Goal: Navigation & Orientation: Find specific page/section

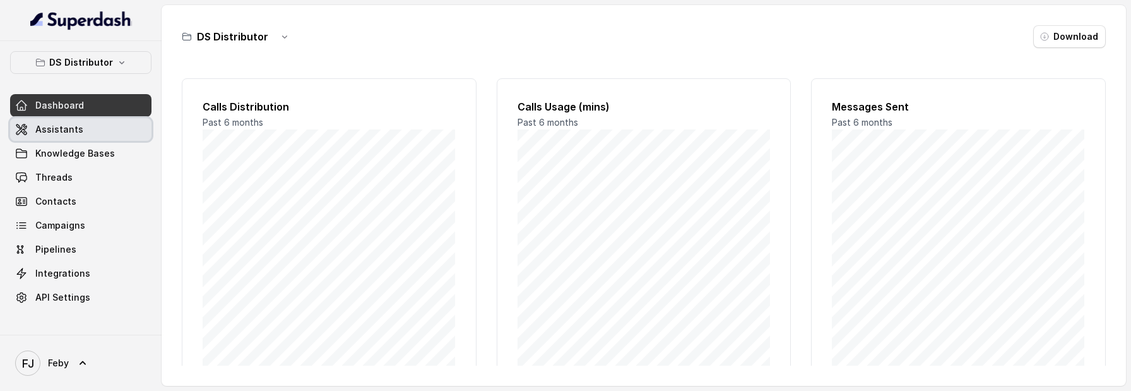
click at [92, 125] on link "Assistants" at bounding box center [80, 129] width 141 height 23
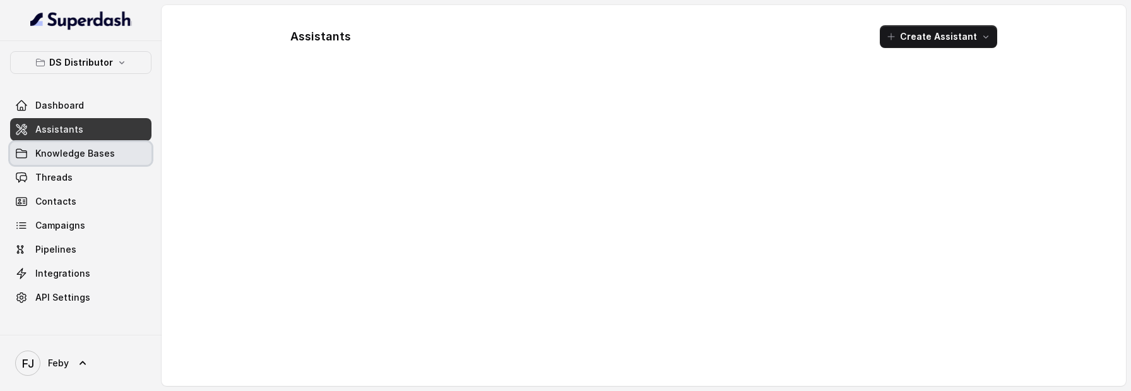
click at [98, 145] on link "Knowledge Bases" at bounding box center [80, 153] width 141 height 23
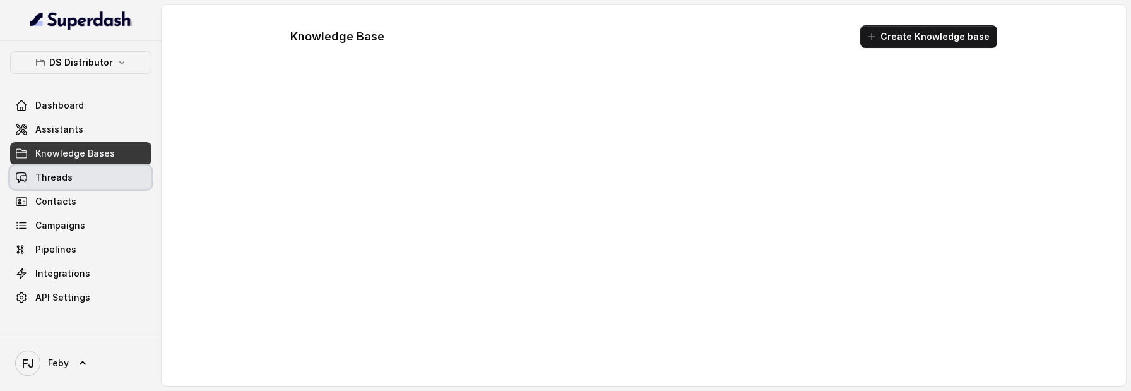
click at [99, 172] on link "Threads" at bounding box center [80, 177] width 141 height 23
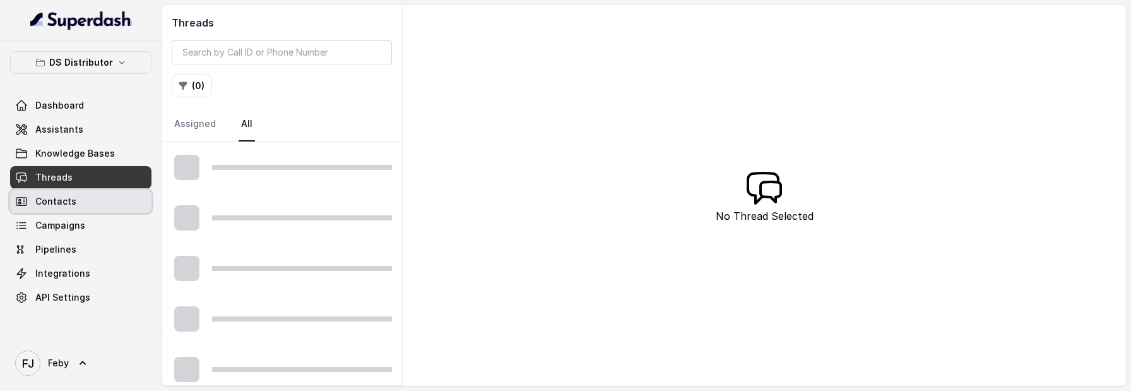
click at [100, 200] on link "Contacts" at bounding box center [80, 201] width 141 height 23
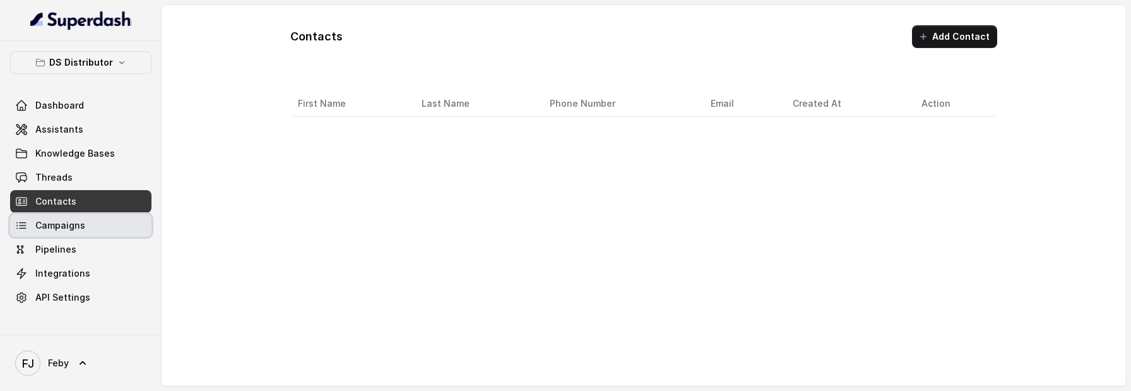
click at [100, 230] on link "Campaigns" at bounding box center [80, 225] width 141 height 23
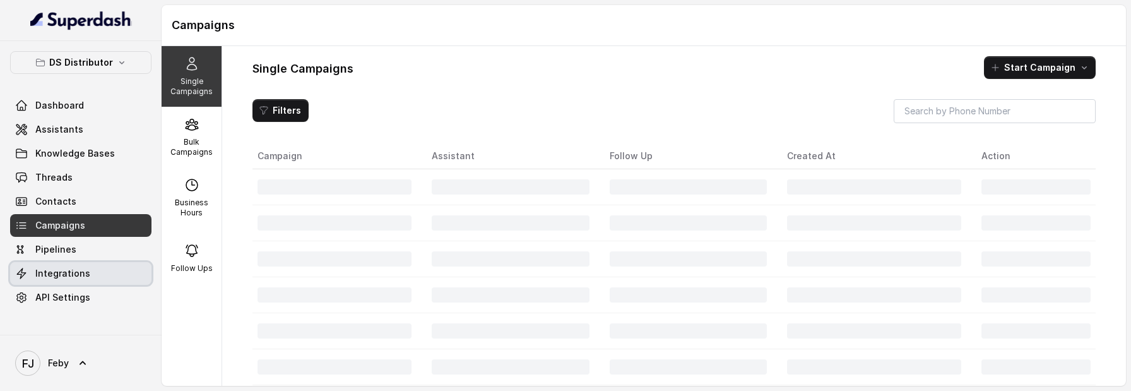
click at [99, 268] on link "Integrations" at bounding box center [80, 273] width 141 height 23
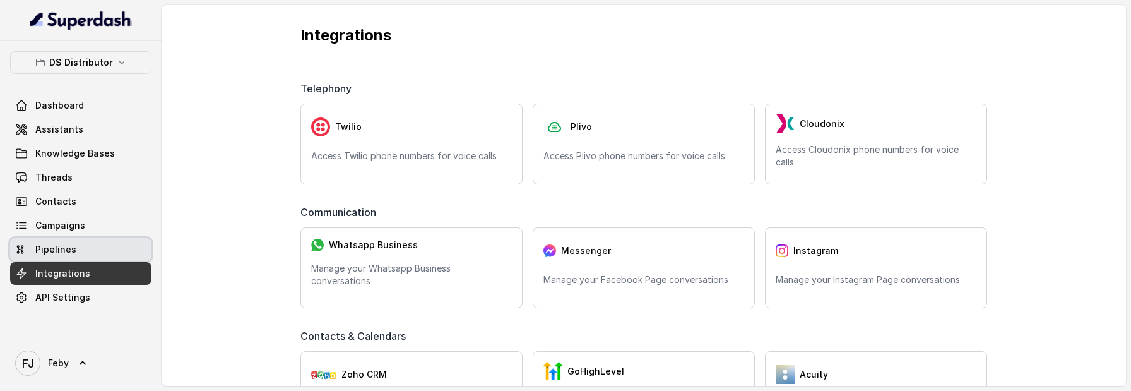
click at [95, 246] on link "Pipelines" at bounding box center [80, 249] width 141 height 23
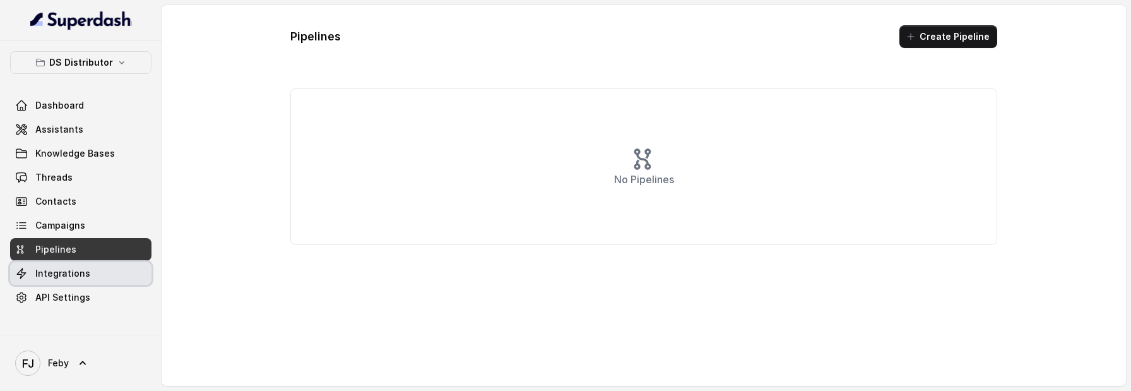
click at [98, 284] on link "Integrations" at bounding box center [80, 273] width 141 height 23
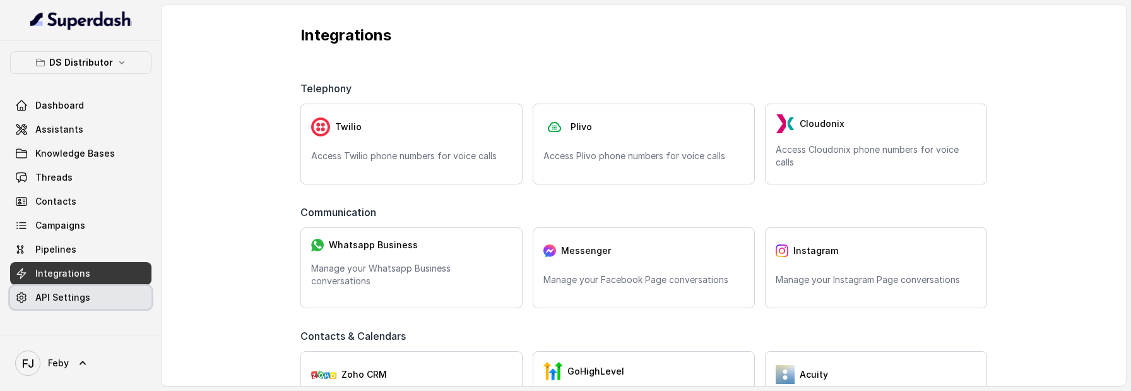
click at [99, 294] on link "API Settings" at bounding box center [80, 297] width 141 height 23
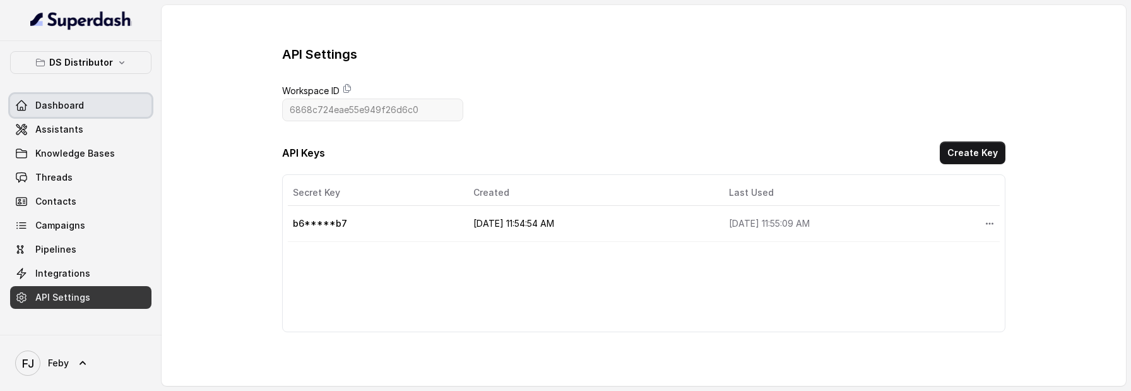
click at [77, 97] on link "Dashboard" at bounding box center [80, 105] width 141 height 23
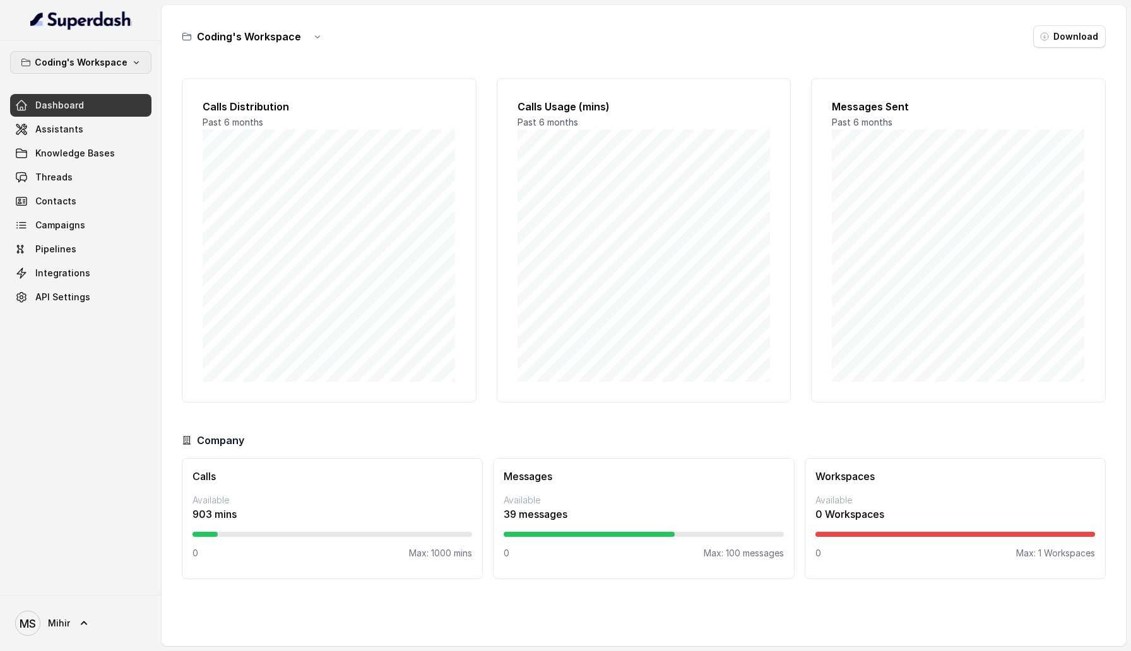
click at [117, 59] on p "Coding's Workspace" at bounding box center [81, 62] width 93 height 15
click at [371, 66] on div "Coding's Workspace Dashboard Assistants Knowledge Bases Threads Contacts Campai…" at bounding box center [565, 325] width 1131 height 651
click at [98, 122] on link "Assistants" at bounding box center [80, 129] width 141 height 23
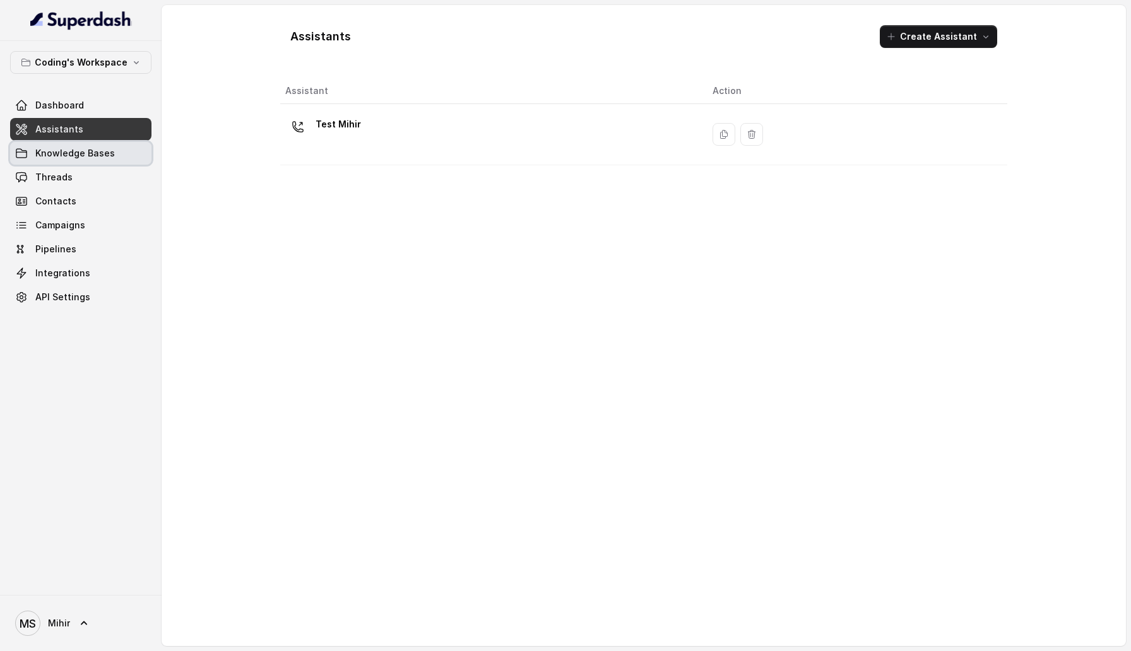
click at [108, 158] on span "Knowledge Bases" at bounding box center [75, 153] width 80 height 13
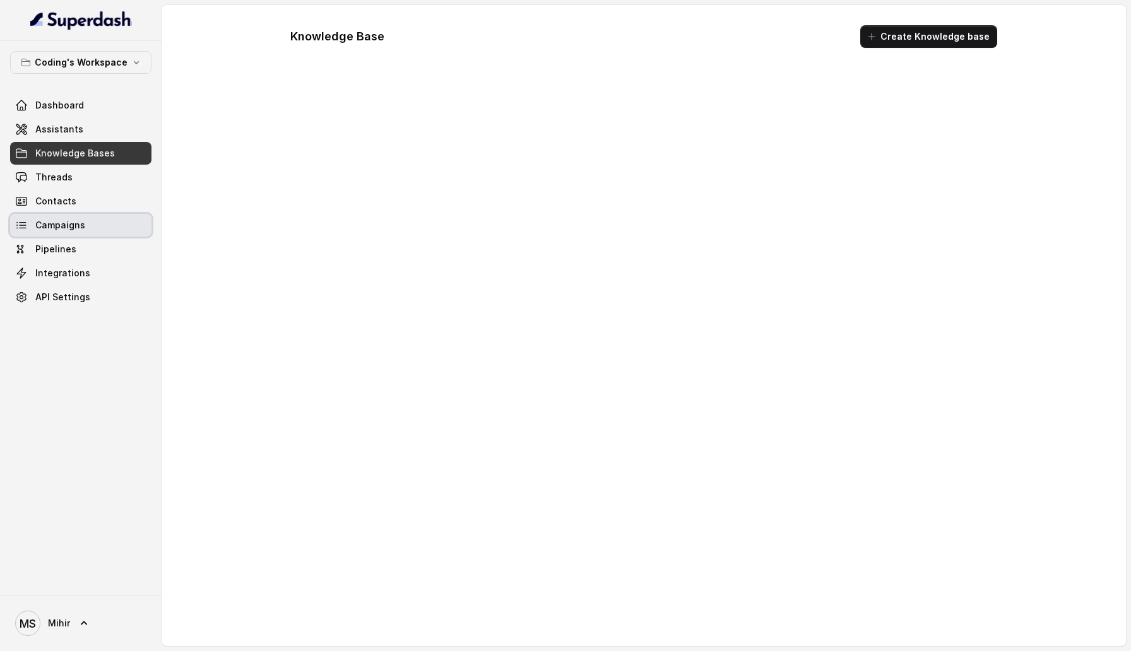
click at [92, 236] on link "Campaigns" at bounding box center [80, 225] width 141 height 23
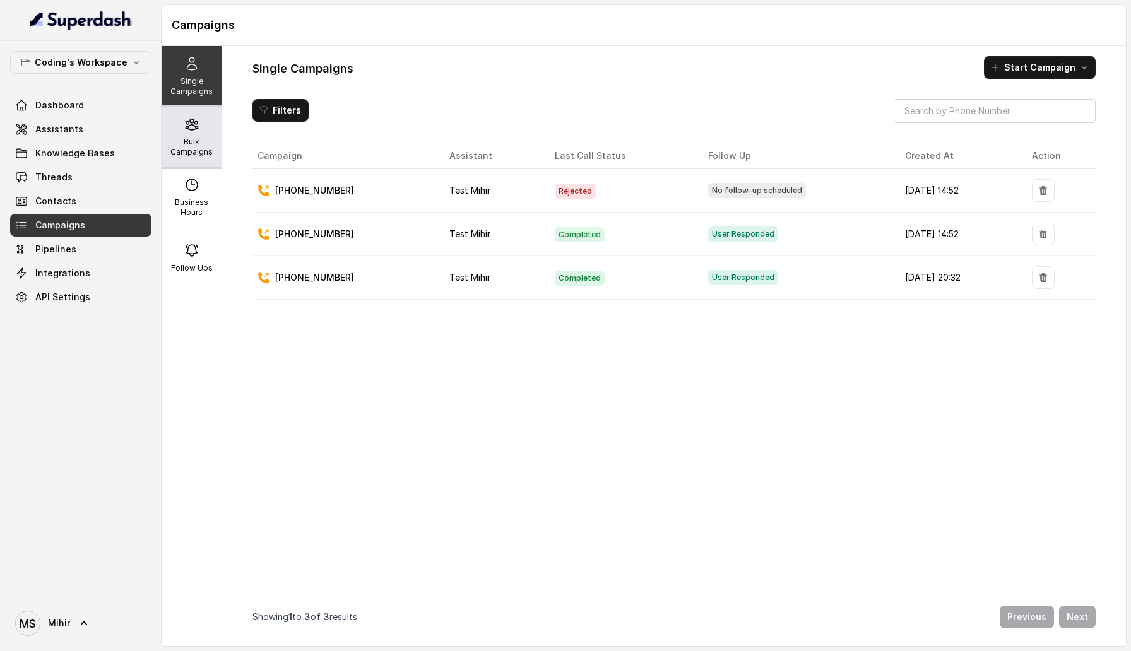
click at [201, 143] on p "Bulk Campaigns" at bounding box center [192, 147] width 50 height 20
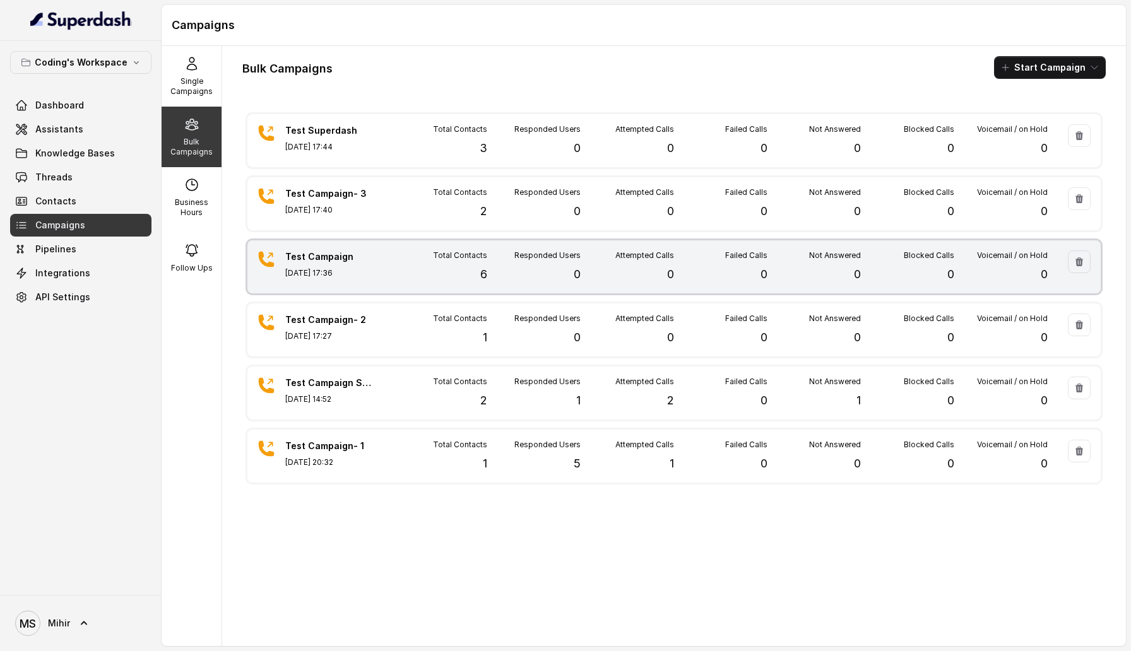
click at [466, 280] on div "Total Contacts 6" at bounding box center [440, 267] width 93 height 33
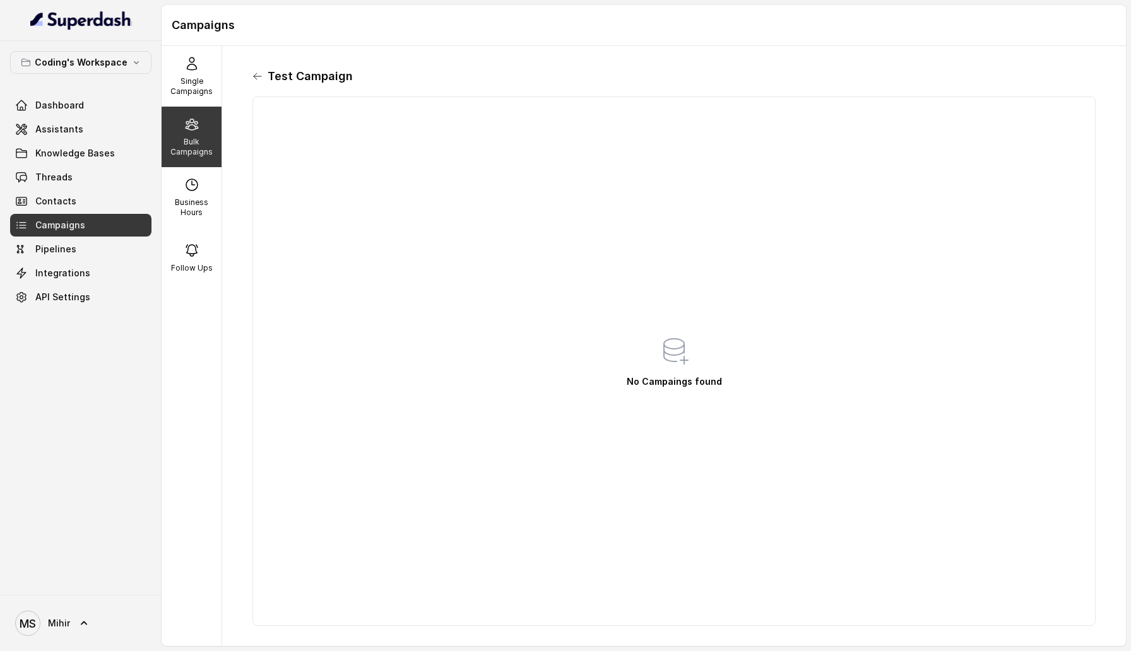
click at [256, 77] on icon at bounding box center [257, 76] width 10 height 10
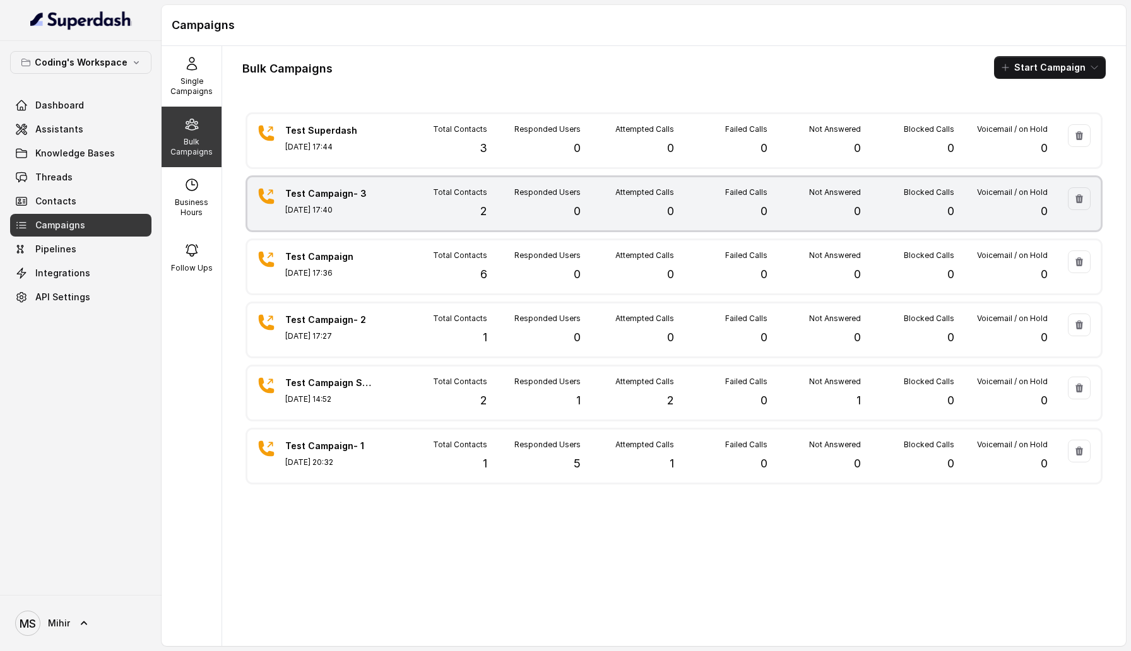
click at [438, 225] on div "Test Campaign- 3 [DATE] 17:40 Total Contacts 2 Responded Users 0 Attempted Call…" at bounding box center [673, 203] width 853 height 53
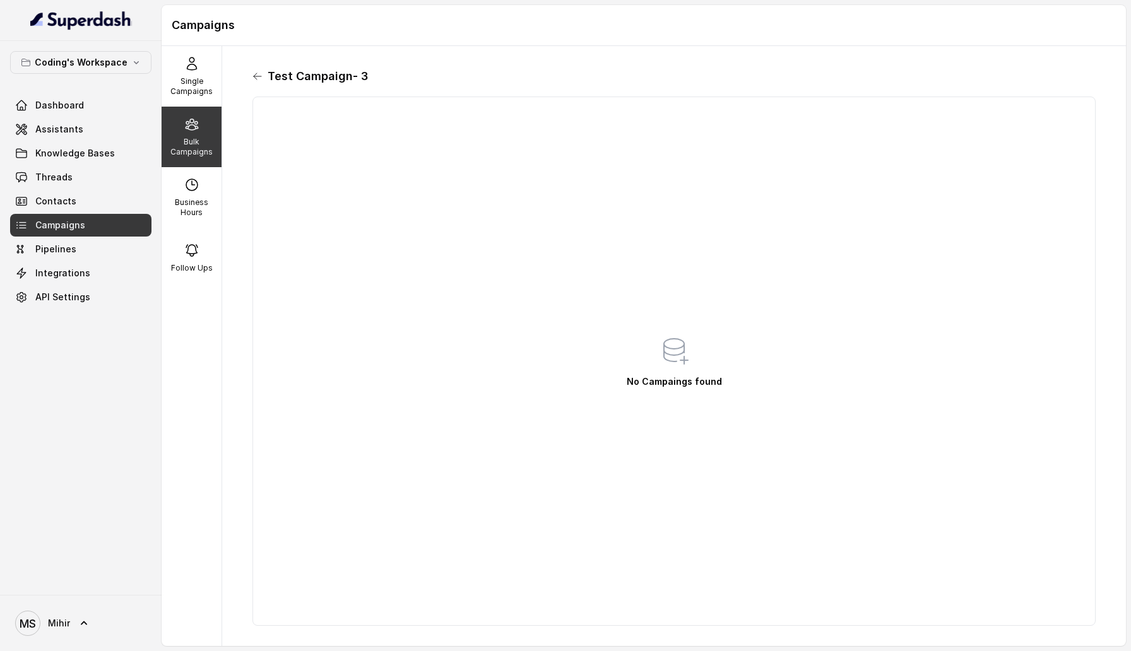
click at [253, 73] on icon at bounding box center [257, 76] width 10 height 10
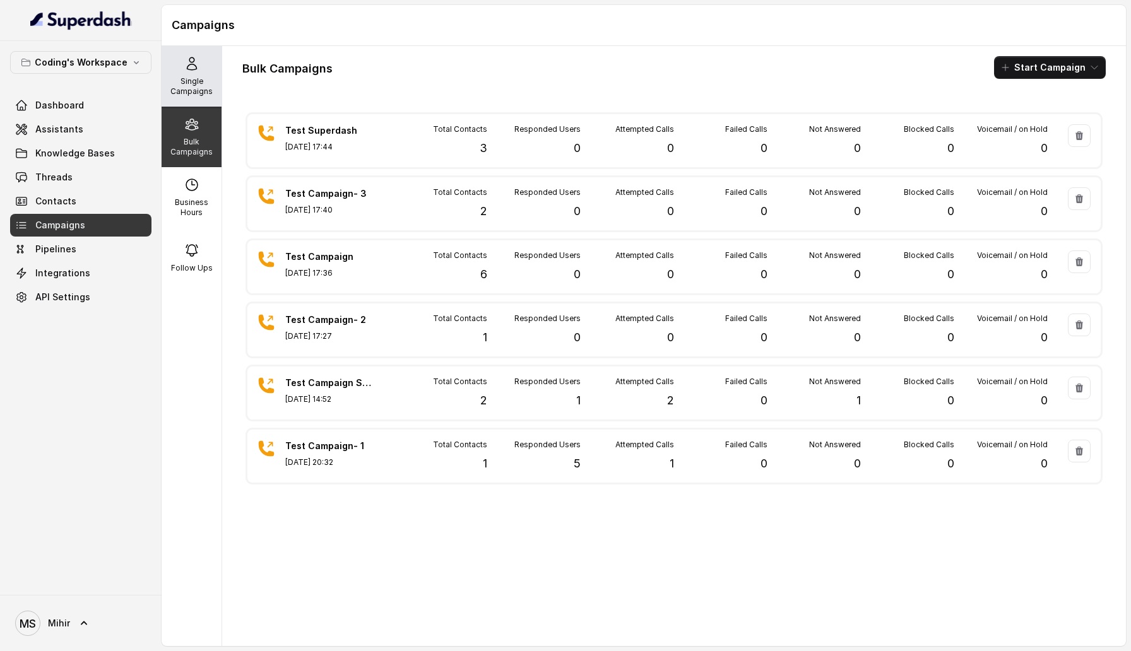
click at [205, 66] on div "Single Campaigns" at bounding box center [192, 76] width 60 height 61
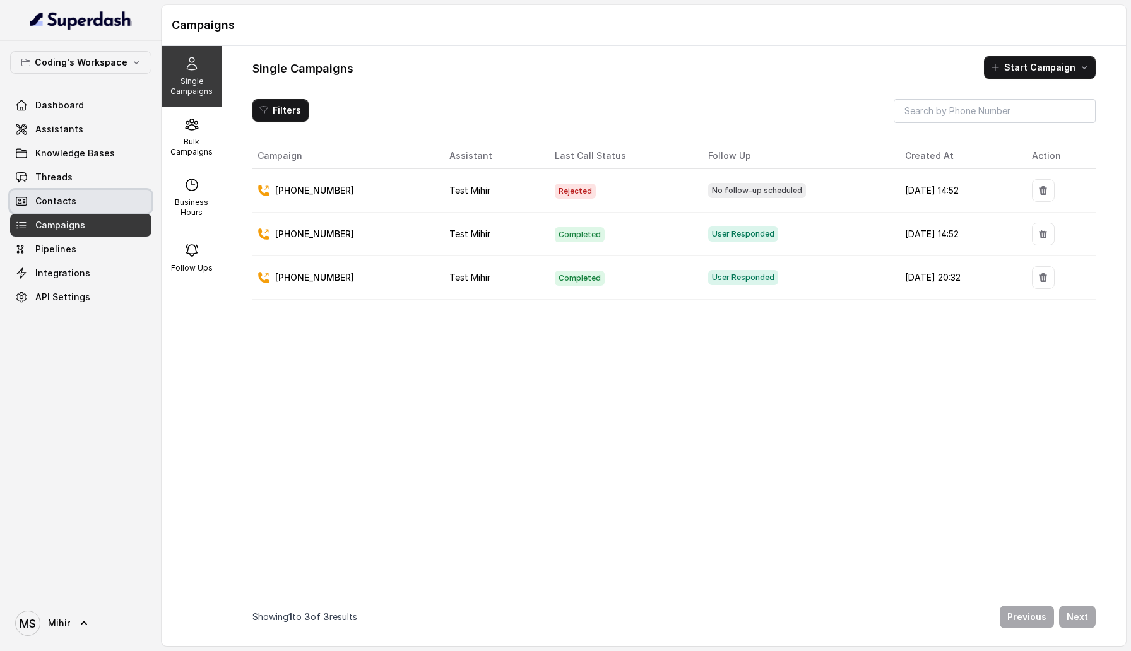
click at [76, 195] on link "Contacts" at bounding box center [80, 201] width 141 height 23
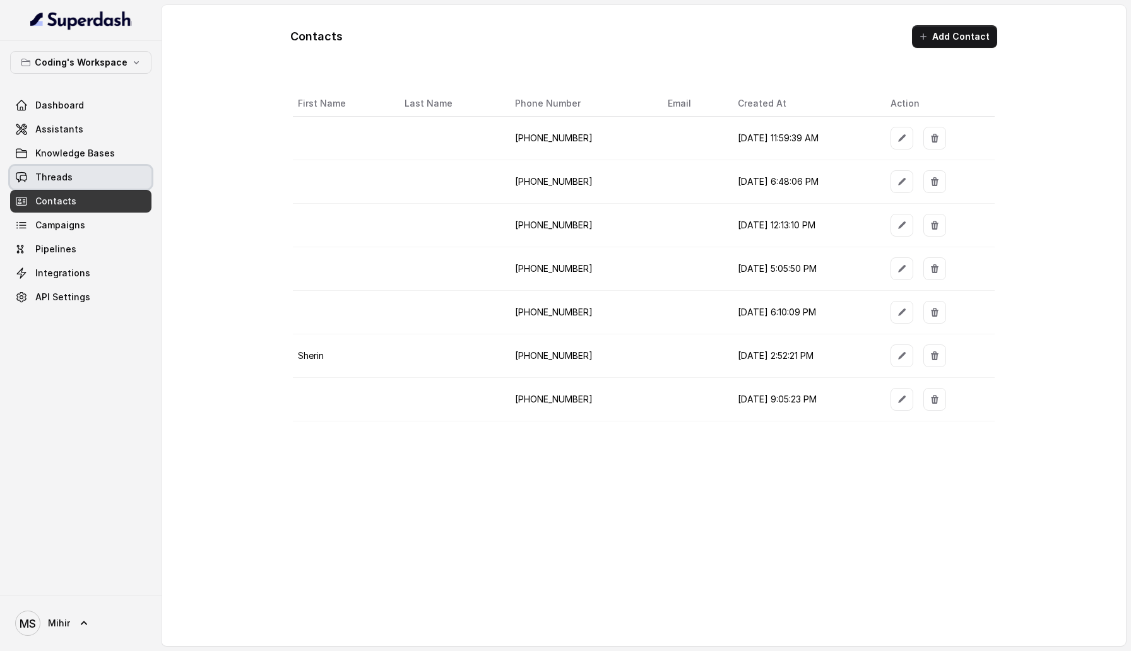
click at [84, 181] on link "Threads" at bounding box center [80, 177] width 141 height 23
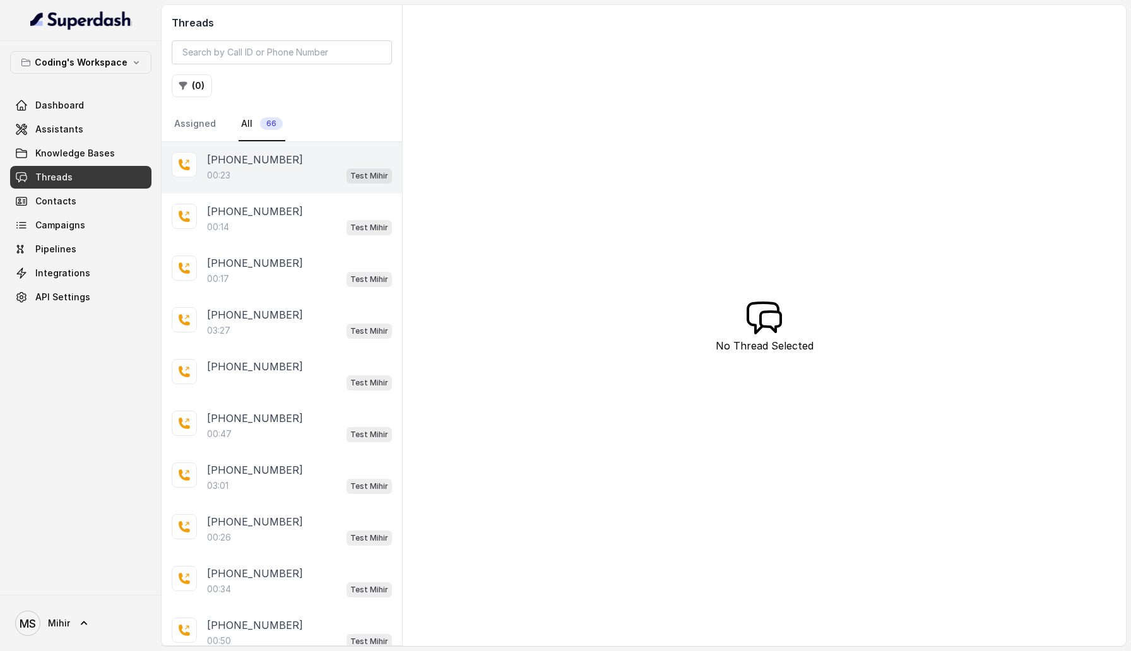
click at [268, 168] on div "00:23 Test [PERSON_NAME]" at bounding box center [299, 175] width 185 height 16
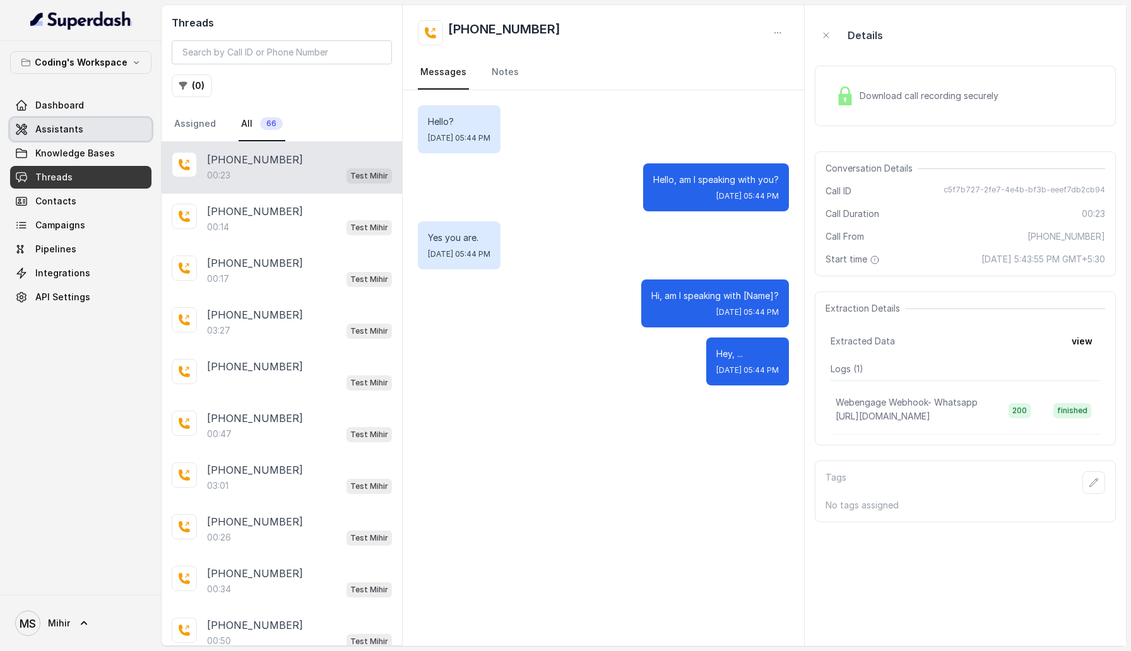
click at [72, 138] on link "Assistants" at bounding box center [80, 129] width 141 height 23
